Goal: Register for event/course

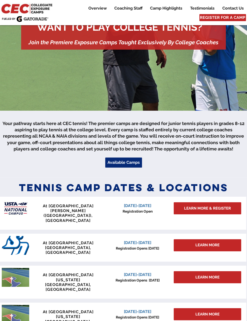
scroll to position [68, 0]
click at [203, 209] on span "LEARN MORE & REGISTER" at bounding box center [207, 208] width 47 height 5
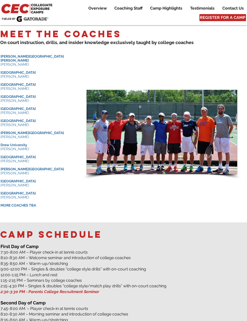
scroll to position [492, 0]
click at [34, 207] on span "MORE COACHES TBA" at bounding box center [18, 205] width 35 height 4
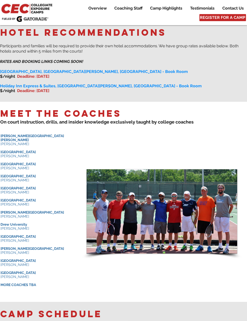
scroll to position [413, 0]
click at [72, 291] on p "​ ​ ​ ​" at bounding box center [38, 289] width 75 height 4
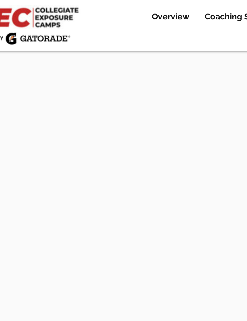
scroll to position [1360, 0]
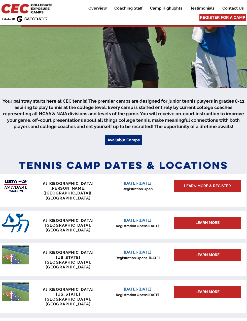
scroll to position [91, 0]
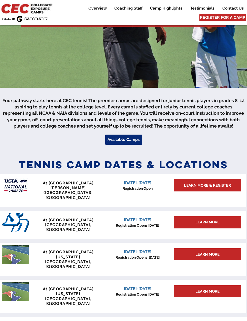
click at [223, 185] on span "LEARN MORE & REGISTER" at bounding box center [207, 185] width 47 height 5
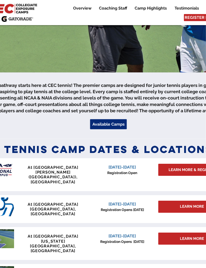
scroll to position [106, 15]
click at [192, 205] on span "LEARN MORE" at bounding box center [192, 207] width 24 height 5
click at [184, 205] on span "LEARN MORE" at bounding box center [192, 207] width 24 height 5
click at [179, 201] on div "LEARN MORE" at bounding box center [192, 207] width 67 height 12
click at [196, 205] on span "LEARN MORE" at bounding box center [192, 207] width 24 height 5
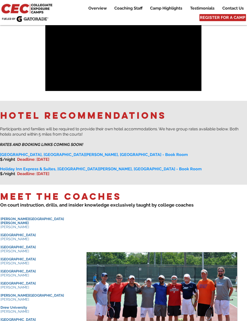
scroll to position [304, 0]
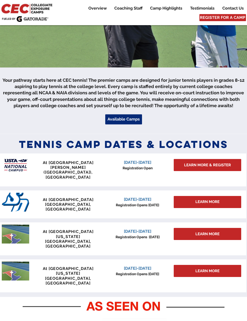
scroll to position [112, 0]
click at [220, 196] on div "LEARN MORE" at bounding box center [207, 202] width 67 height 12
click at [209, 199] on span "LEARN MORE" at bounding box center [207, 201] width 24 height 5
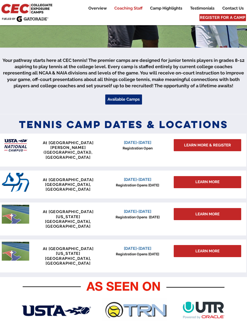
scroll to position [99, 0]
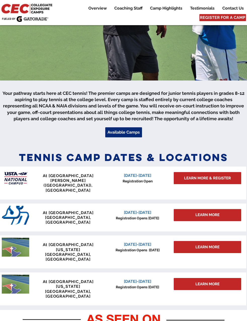
click at [211, 245] on span "LEARN MORE" at bounding box center [207, 247] width 24 height 5
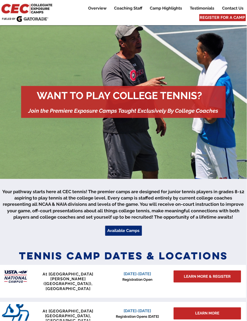
scroll to position [11, 0]
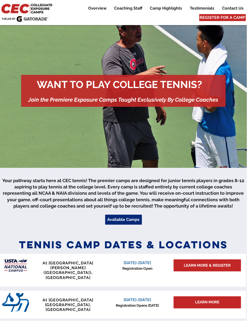
click at [127, 213] on div at bounding box center [123, 201] width 247 height 66
click at [123, 220] on span "Available Camps" at bounding box center [123, 220] width 32 height 6
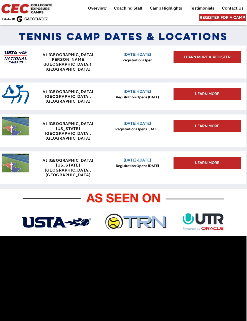
scroll to position [220, 0]
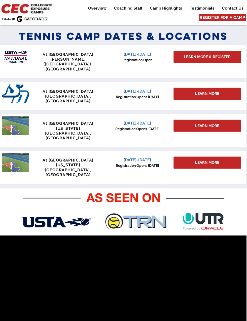
click at [218, 160] on span "LEARN MORE" at bounding box center [207, 162] width 24 height 5
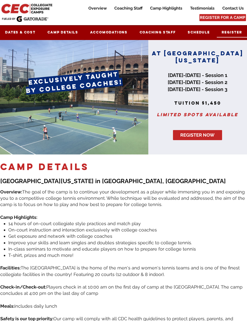
click at [236, 32] on span "Register" at bounding box center [231, 32] width 20 height 4
click at [90, 9] on p "Overview" at bounding box center [97, 8] width 23 height 6
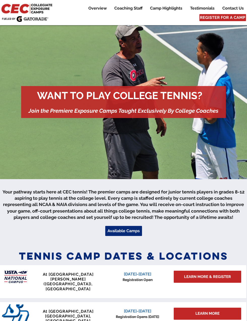
click at [205, 104] on div at bounding box center [123, 102] width 205 height 32
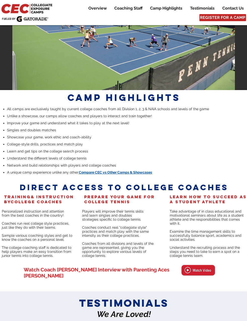
scroll to position [930, 0]
click at [152, 175] on span "Compare CEC vs Other Camps & Showcases" at bounding box center [115, 173] width 73 height 4
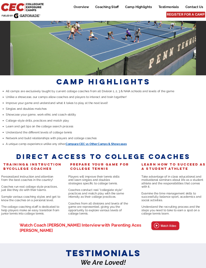
scroll to position [972, 0]
